Goal: Transaction & Acquisition: Purchase product/service

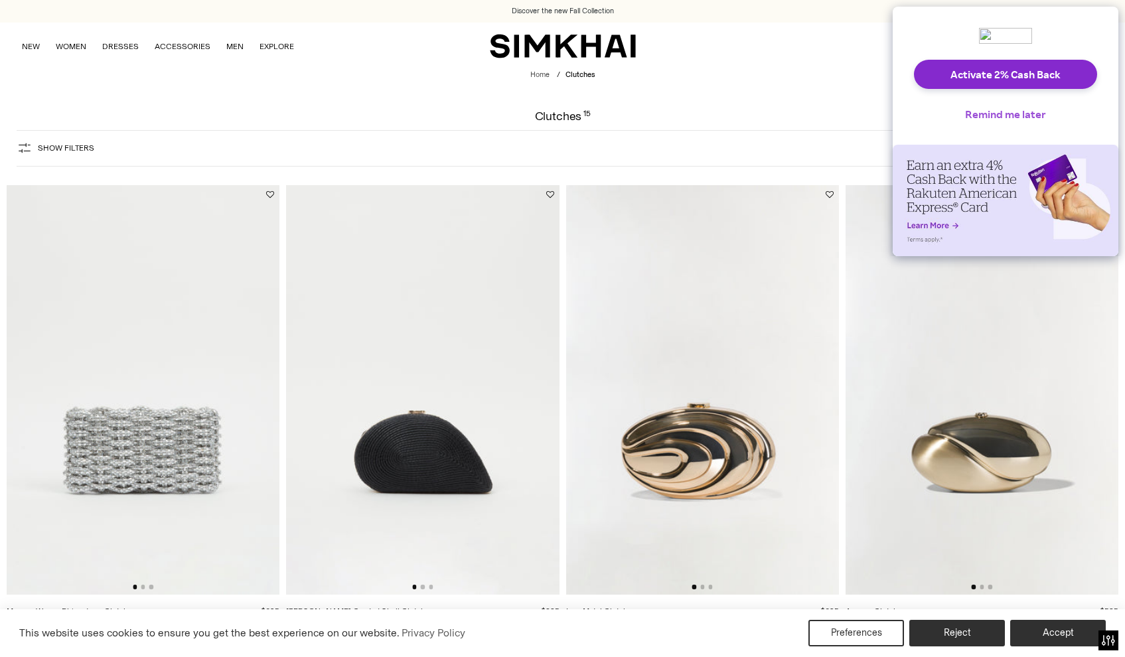
click at [1037, 123] on button "Remind me later" at bounding box center [1005, 114] width 102 height 29
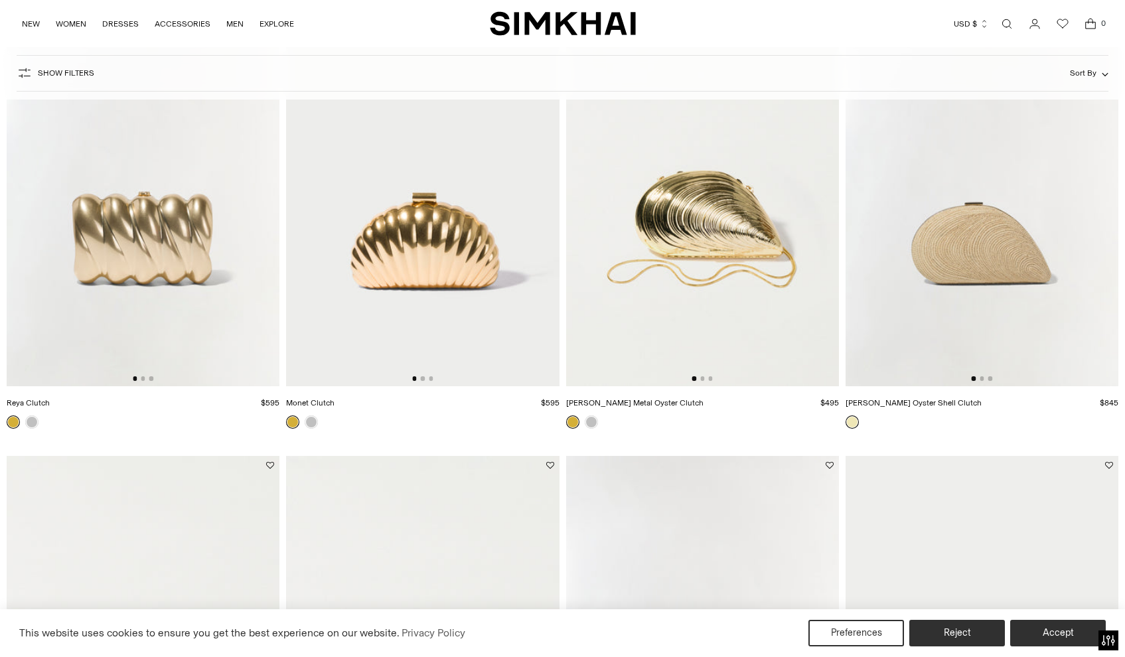
scroll to position [690, 0]
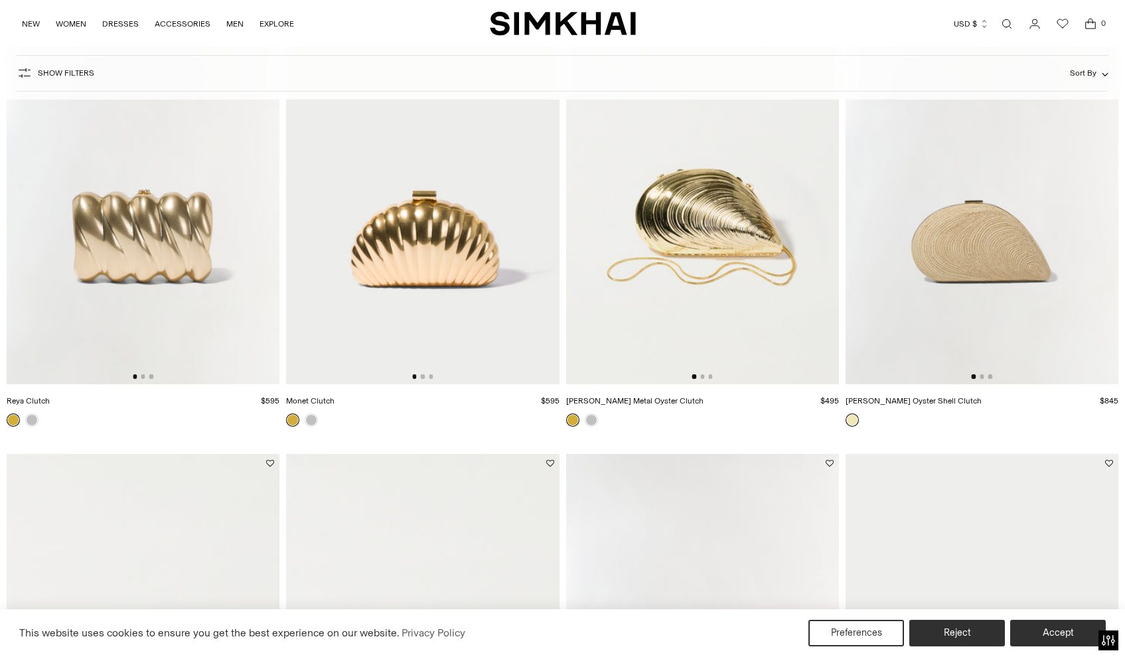
click at [729, 217] on img at bounding box center [702, 180] width 273 height 410
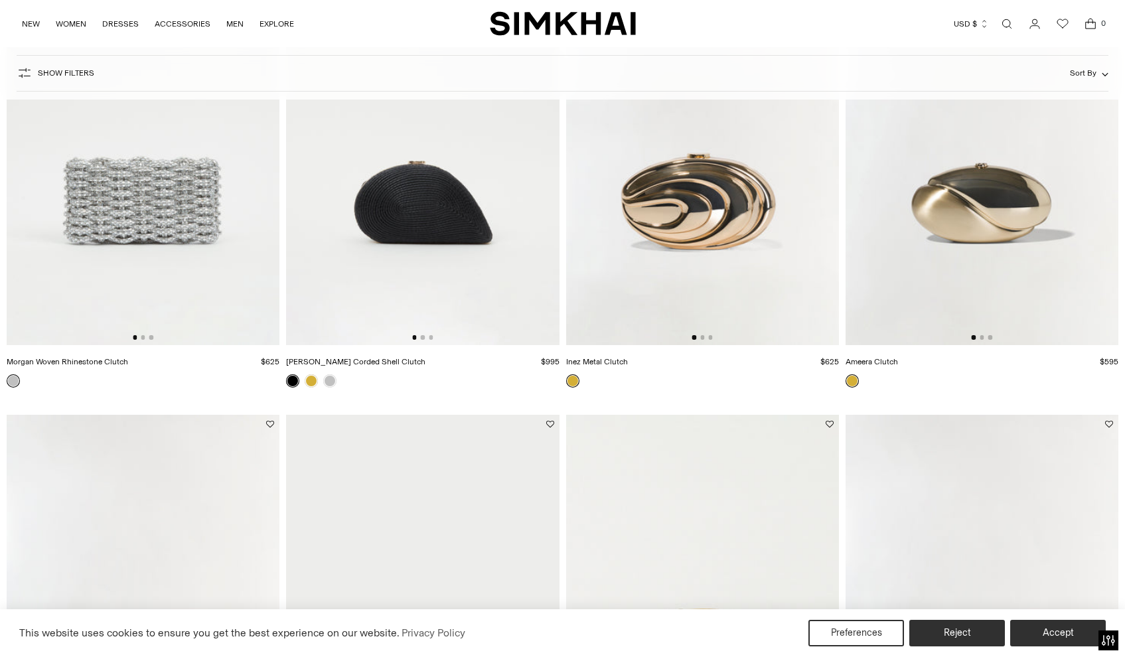
scroll to position [0, 0]
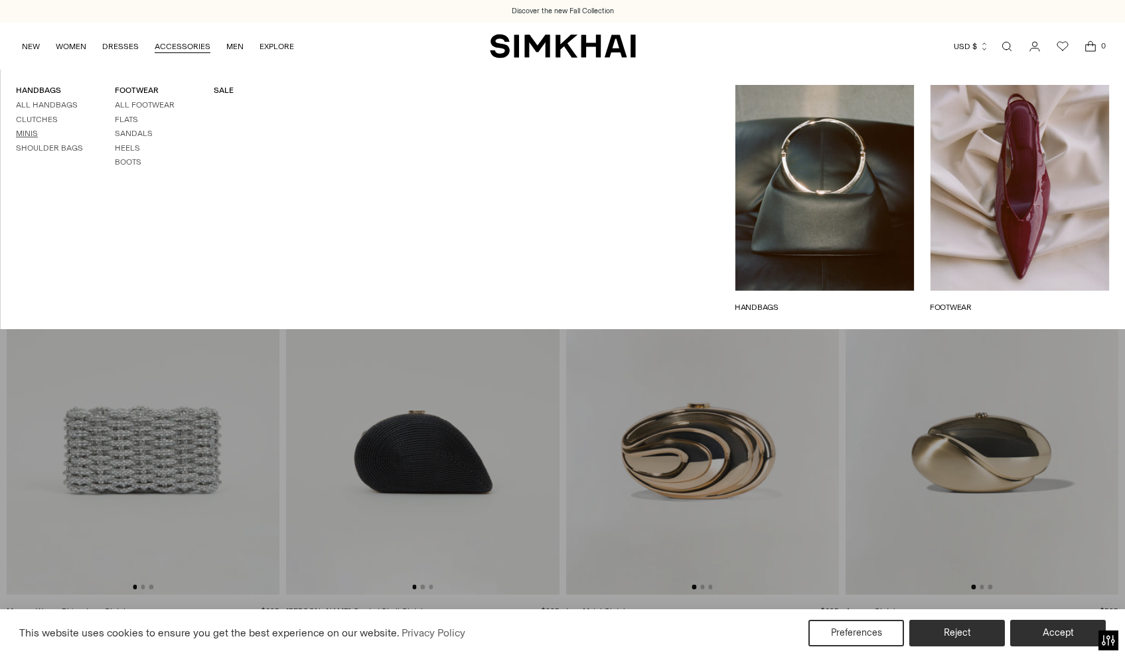
click at [25, 132] on link "Minis" at bounding box center [27, 133] width 22 height 9
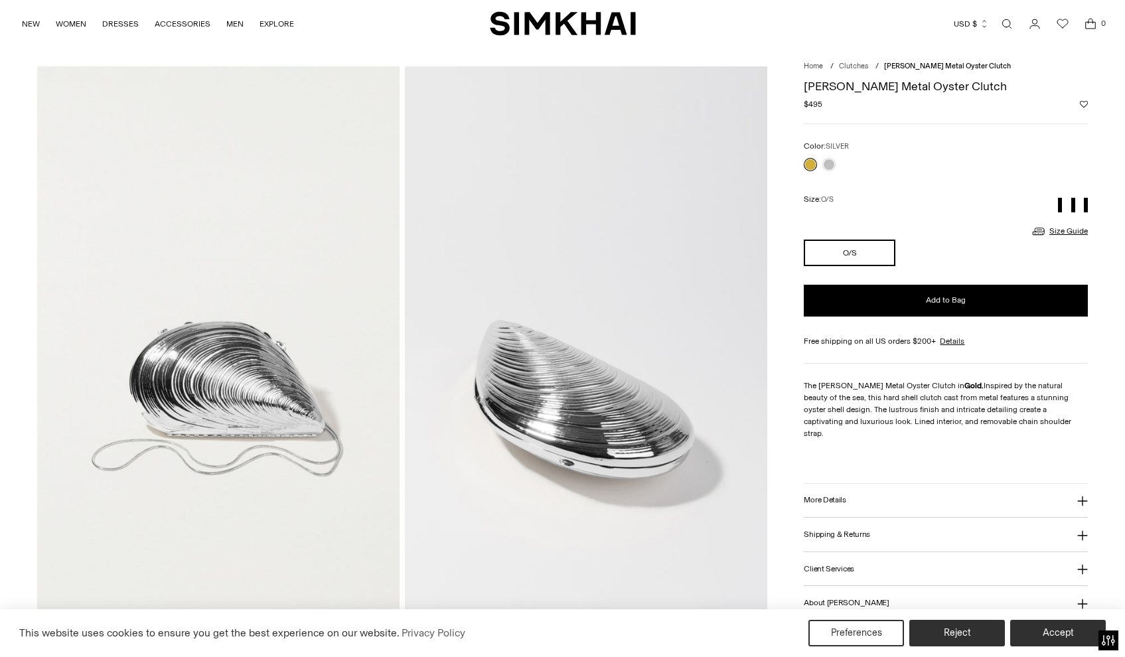
scroll to position [54, 0]
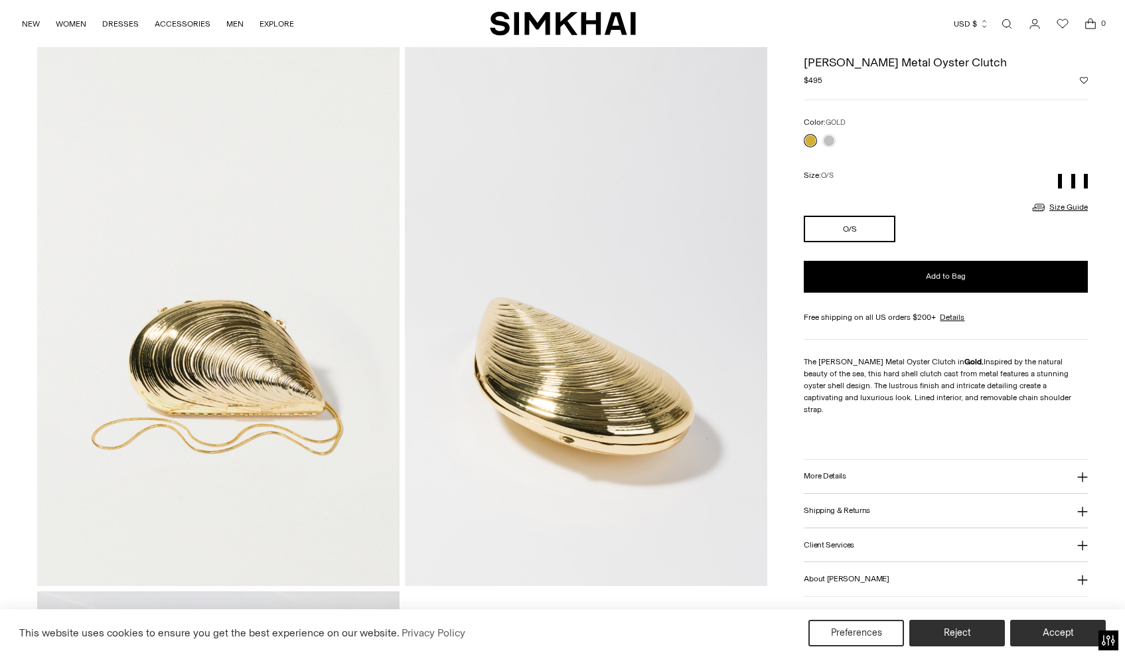
click at [808, 141] on link at bounding box center [810, 140] width 13 height 13
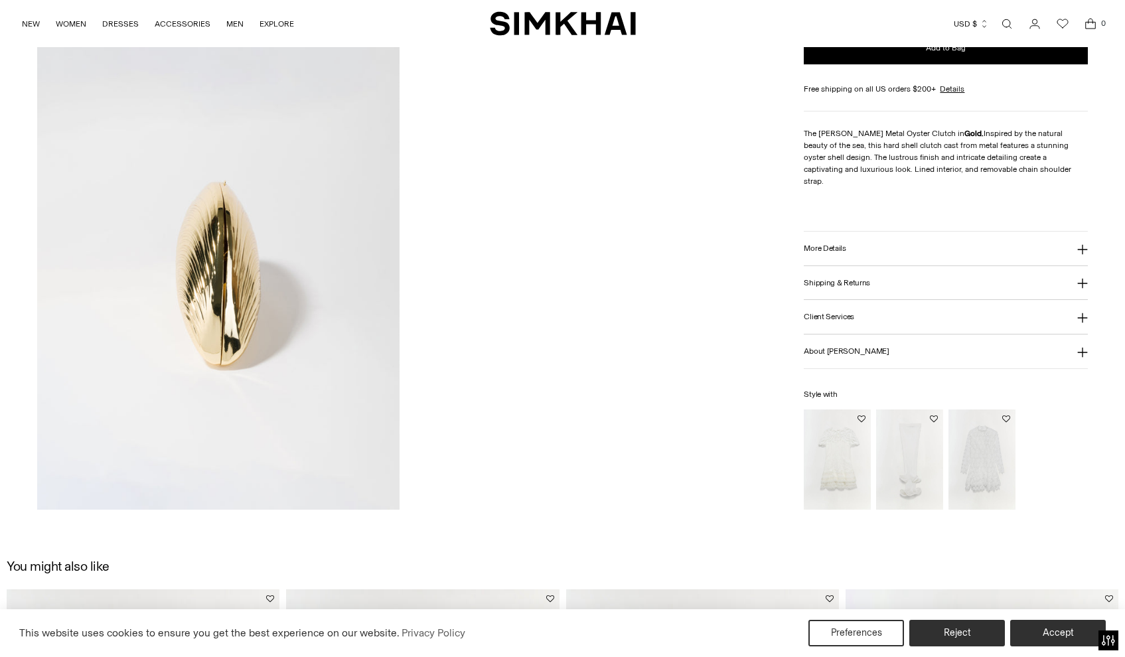
scroll to position [677, 0]
click at [996, 250] on button "More Details" at bounding box center [946, 251] width 284 height 34
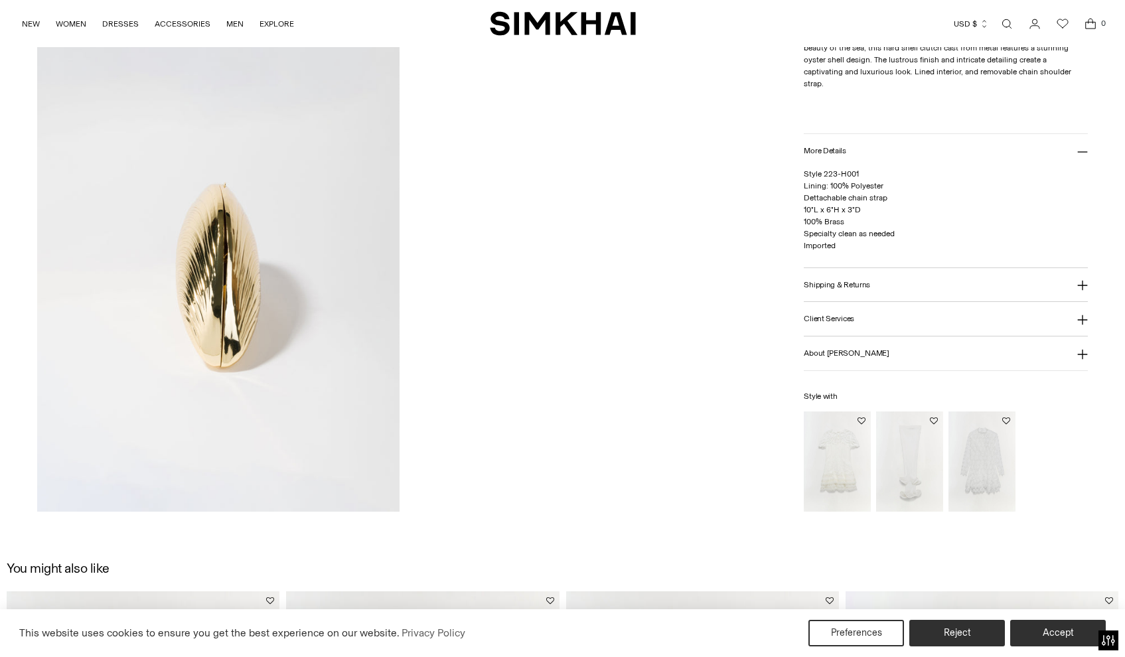
click at [943, 287] on button "Shipping & Returns" at bounding box center [946, 284] width 284 height 34
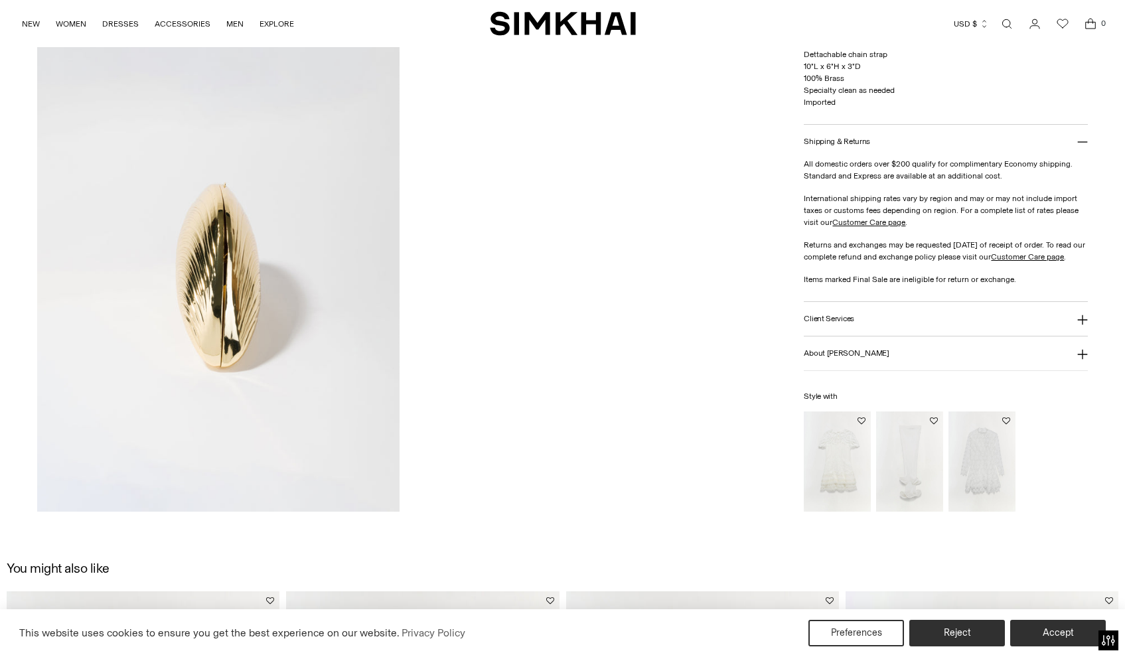
click at [919, 323] on button "Client Services" at bounding box center [946, 319] width 284 height 34
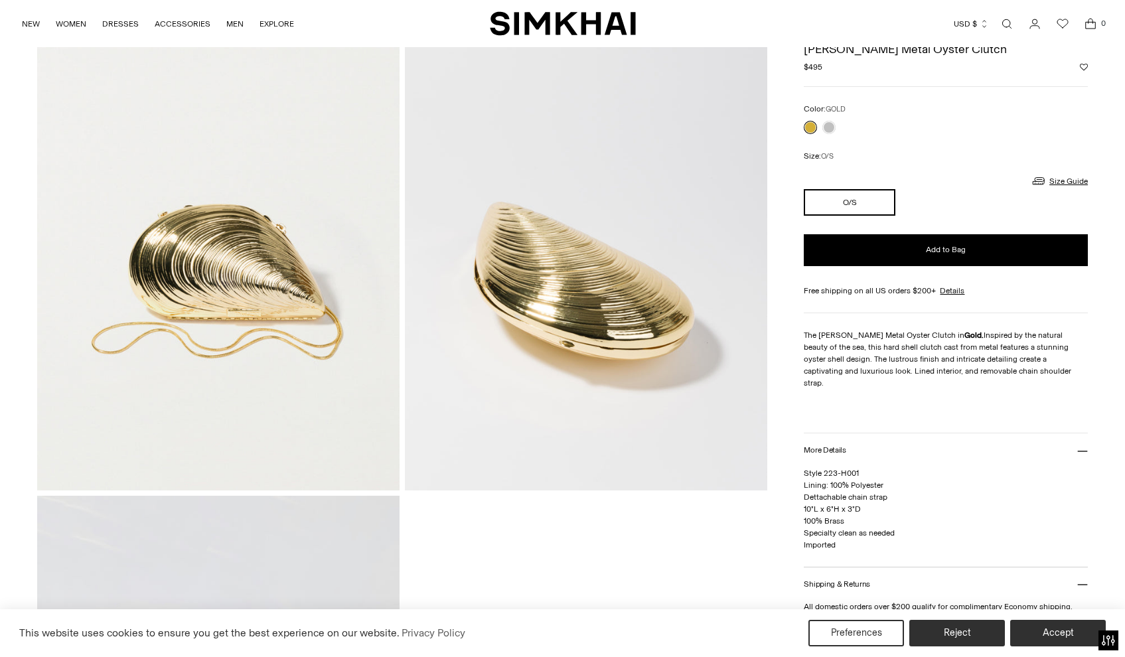
scroll to position [153, 0]
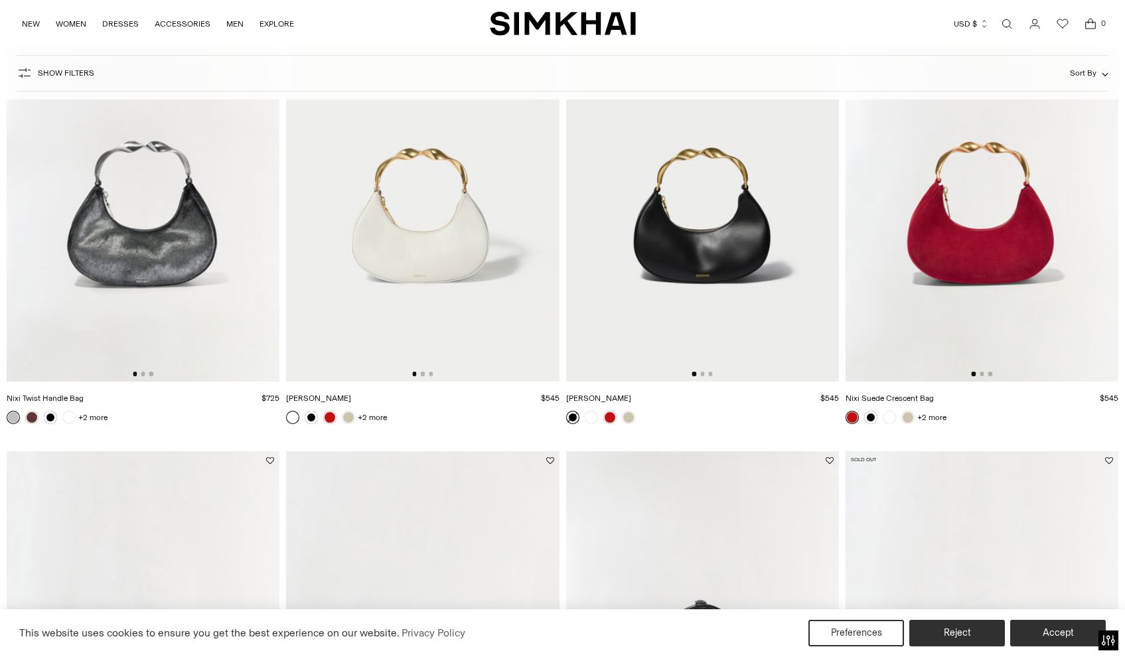
scroll to position [684, 0]
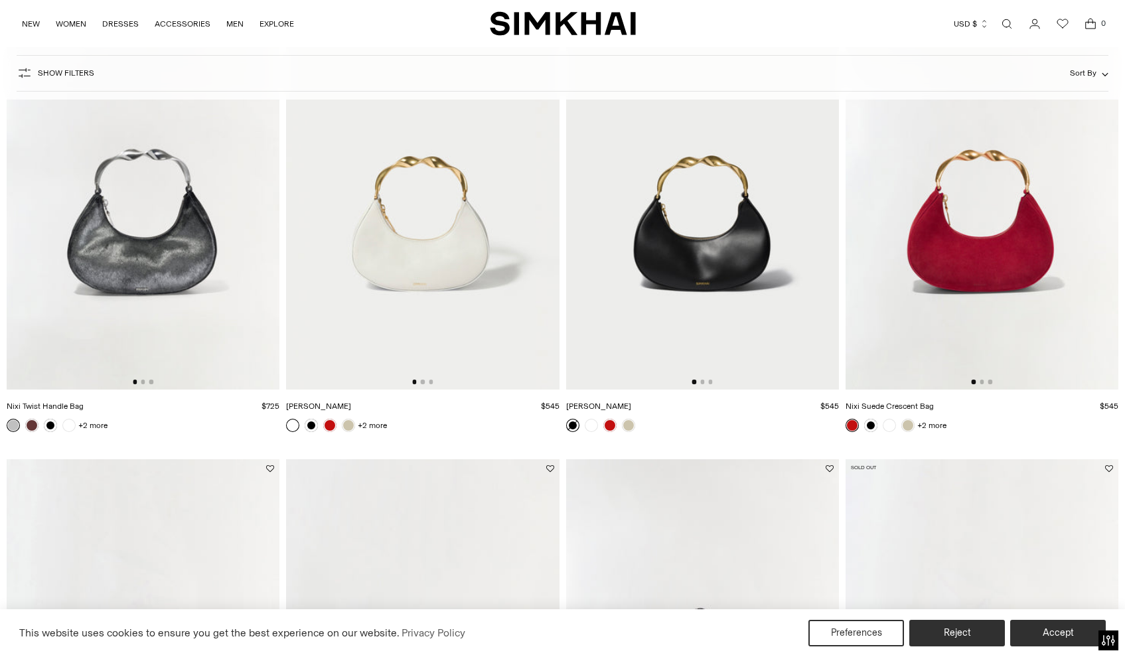
click at [416, 267] on img at bounding box center [422, 185] width 273 height 410
